Goal: Transaction & Acquisition: Purchase product/service

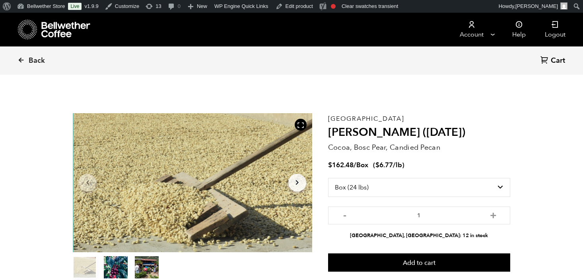
select select "box"
click at [37, 60] on span "Back" at bounding box center [37, 61] width 16 height 10
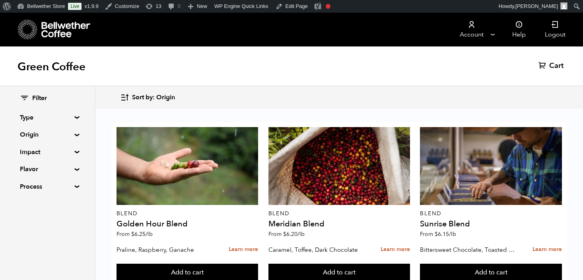
scroll to position [360, 0]
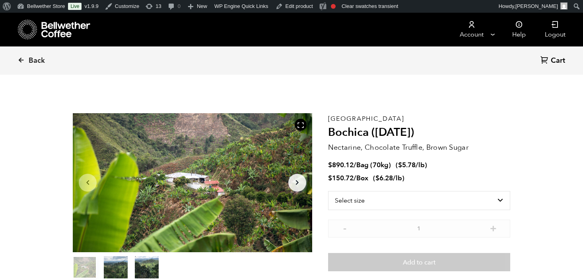
scroll to position [346, 424]
click at [389, 202] on select "Select size Bag (70kg) (154 lbs) Box (24 lbs)" at bounding box center [419, 200] width 182 height 19
select select "bag"
click at [328, 191] on select "Select size Bag (70kg) (154 lbs) Box (24 lbs)" at bounding box center [419, 200] width 182 height 19
